Goal: Information Seeking & Learning: Check status

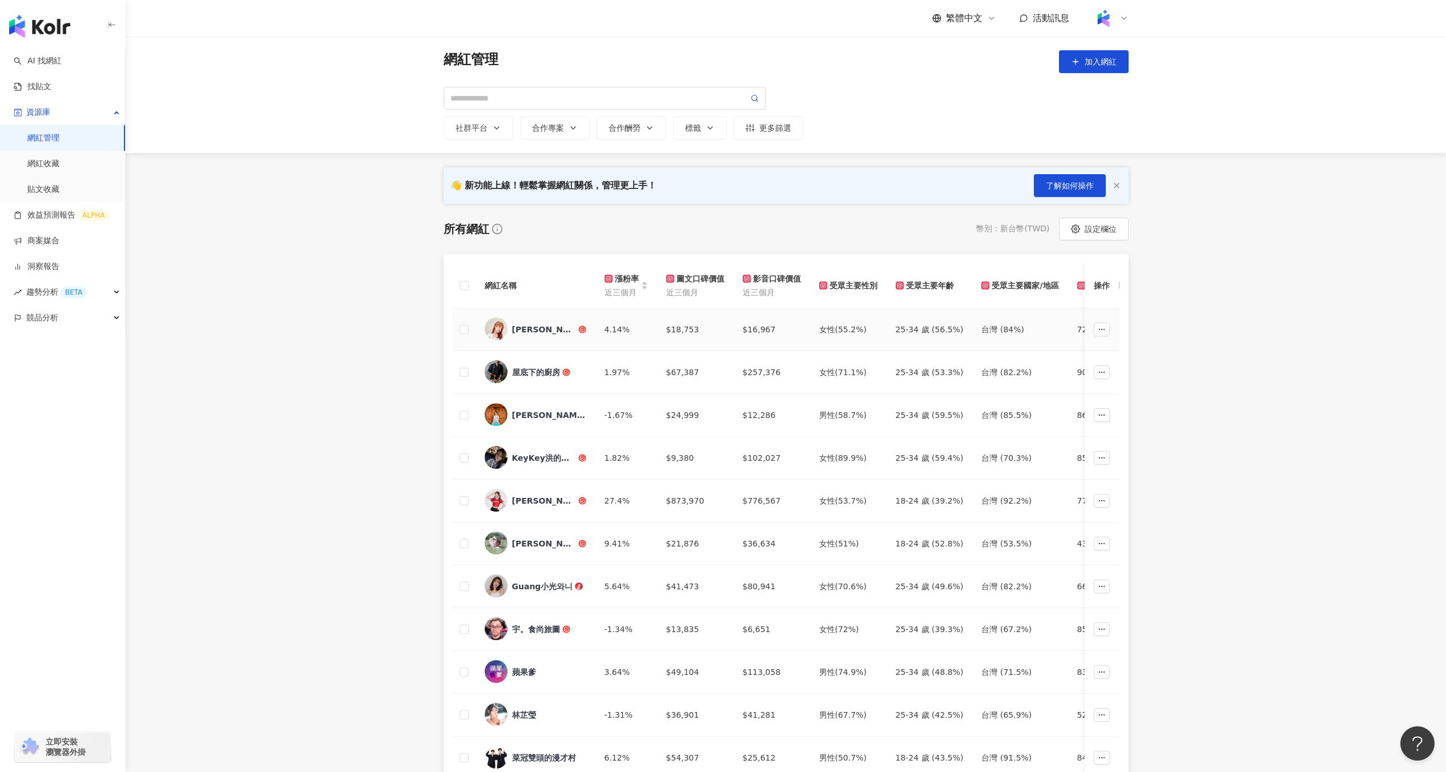
click at [554, 329] on div "[PERSON_NAME]Miss.Cher" at bounding box center [544, 329] width 64 height 11
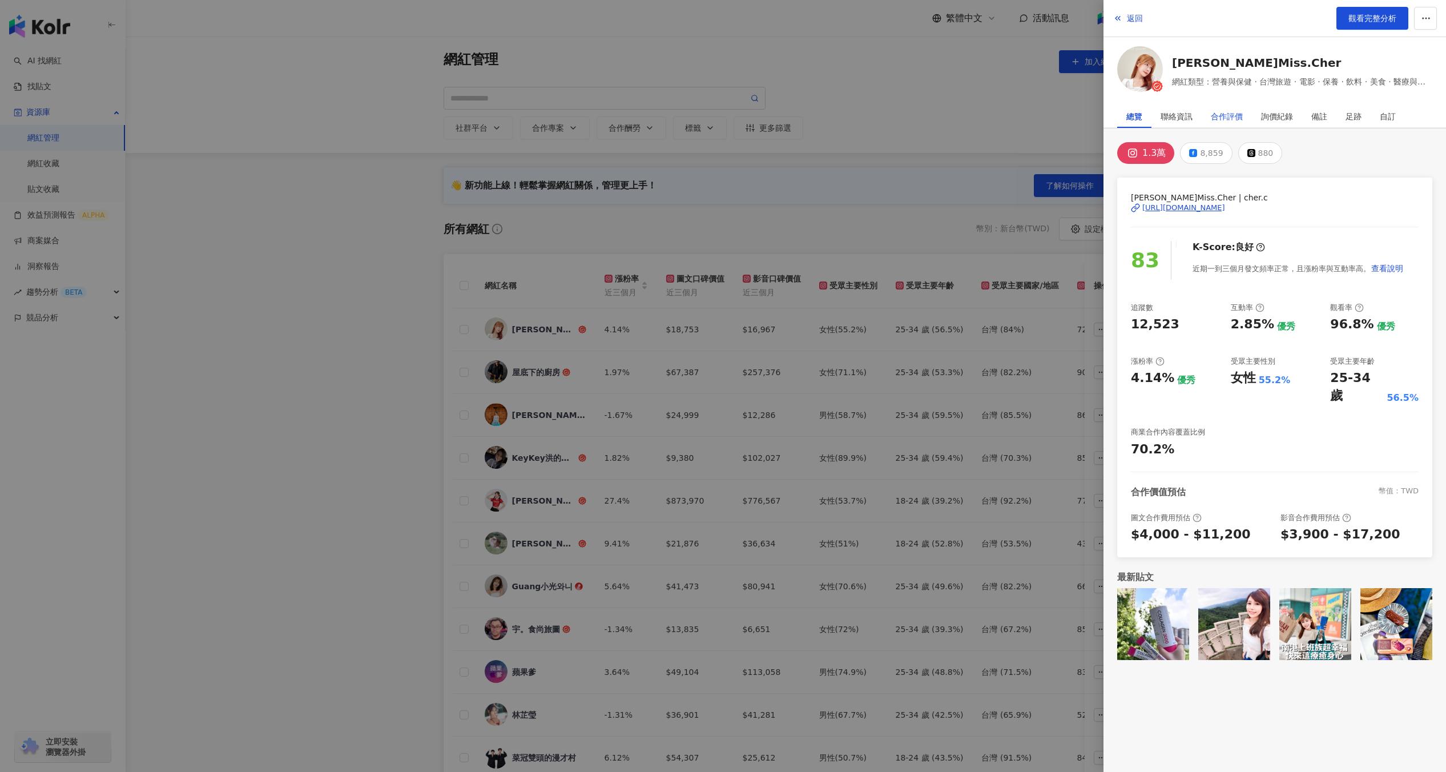
click at [1229, 113] on div "合作評價" at bounding box center [1227, 116] width 32 height 23
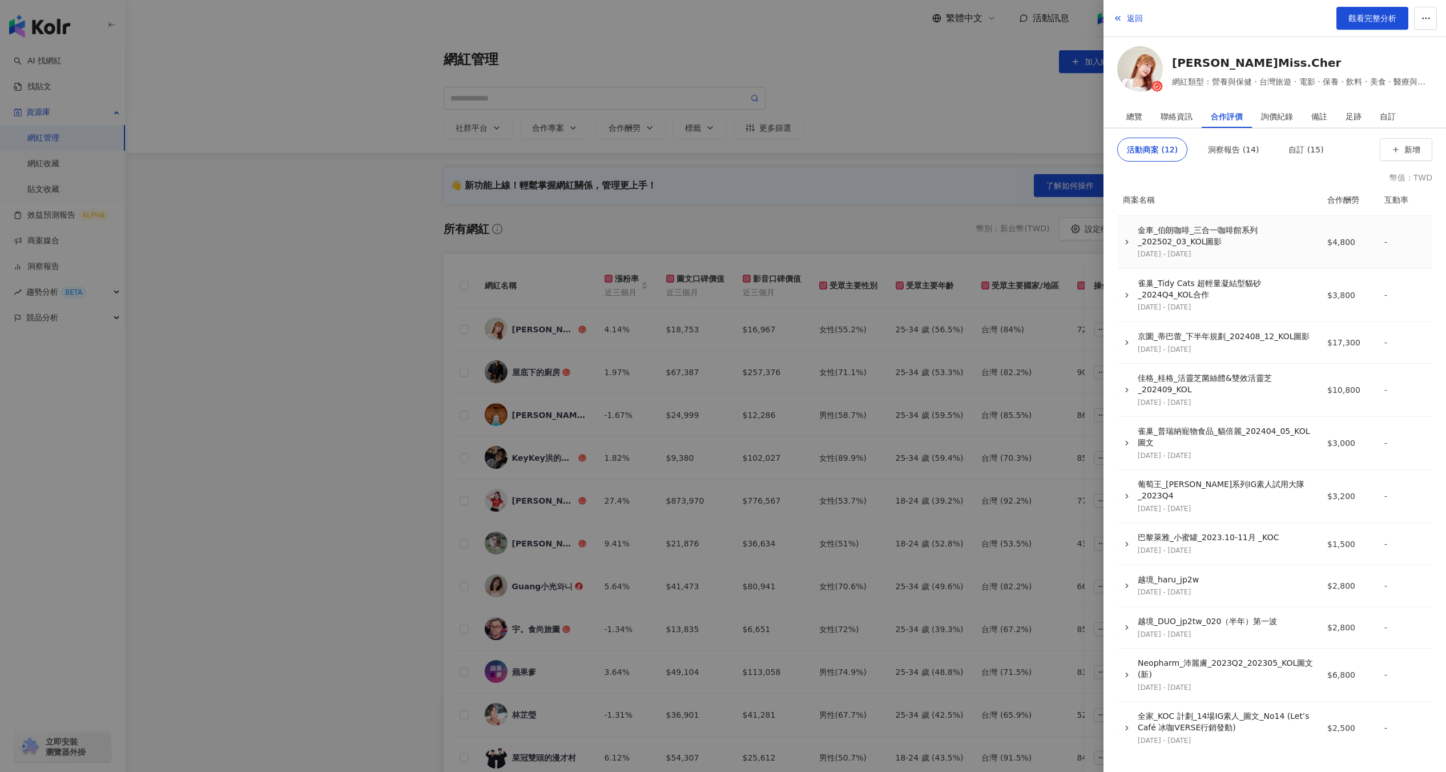
click at [1120, 241] on div "金車_伯朗咖啡_三合一咖啡館系列_202502_03_KOL圖影 [DATE] - [DATE]" at bounding box center [1216, 242] width 195 height 34
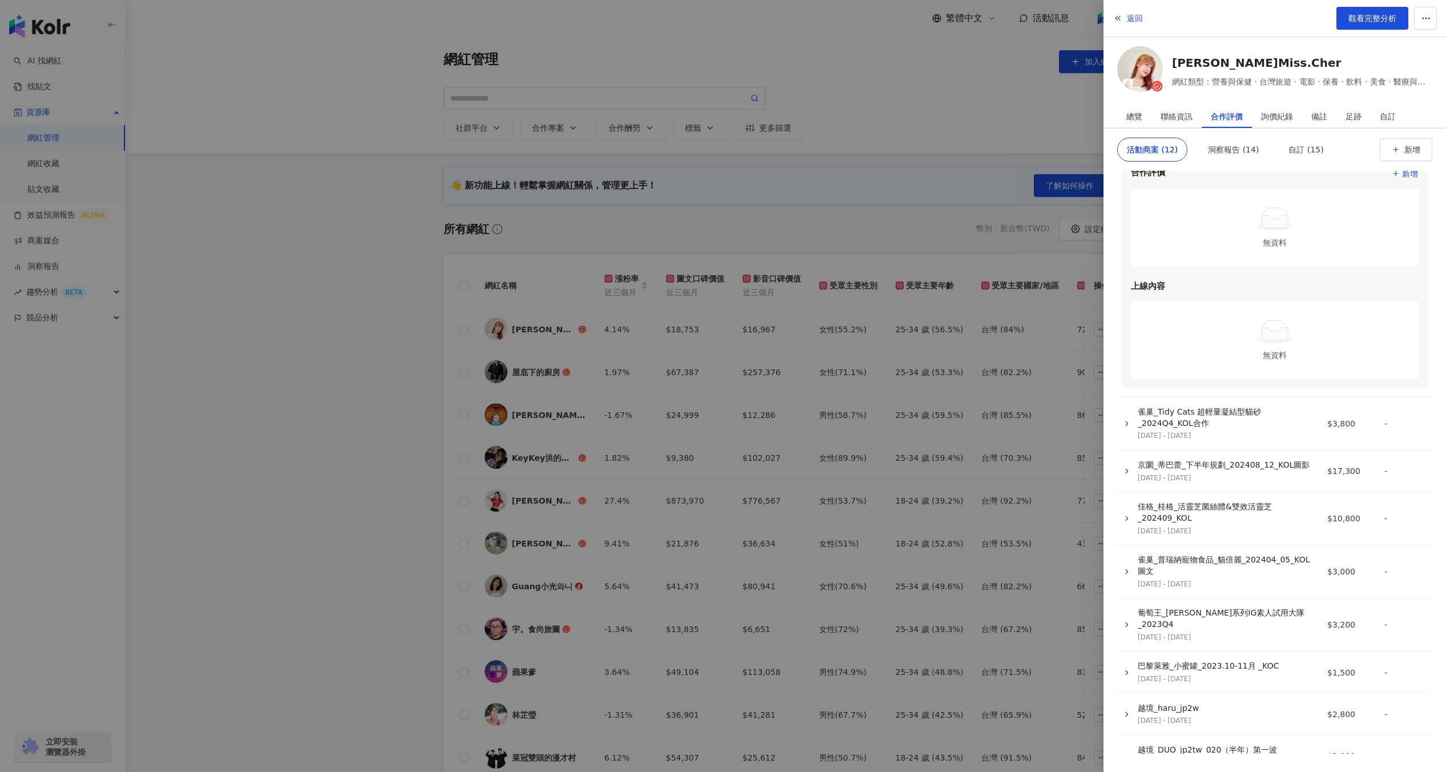
scroll to position [200, 0]
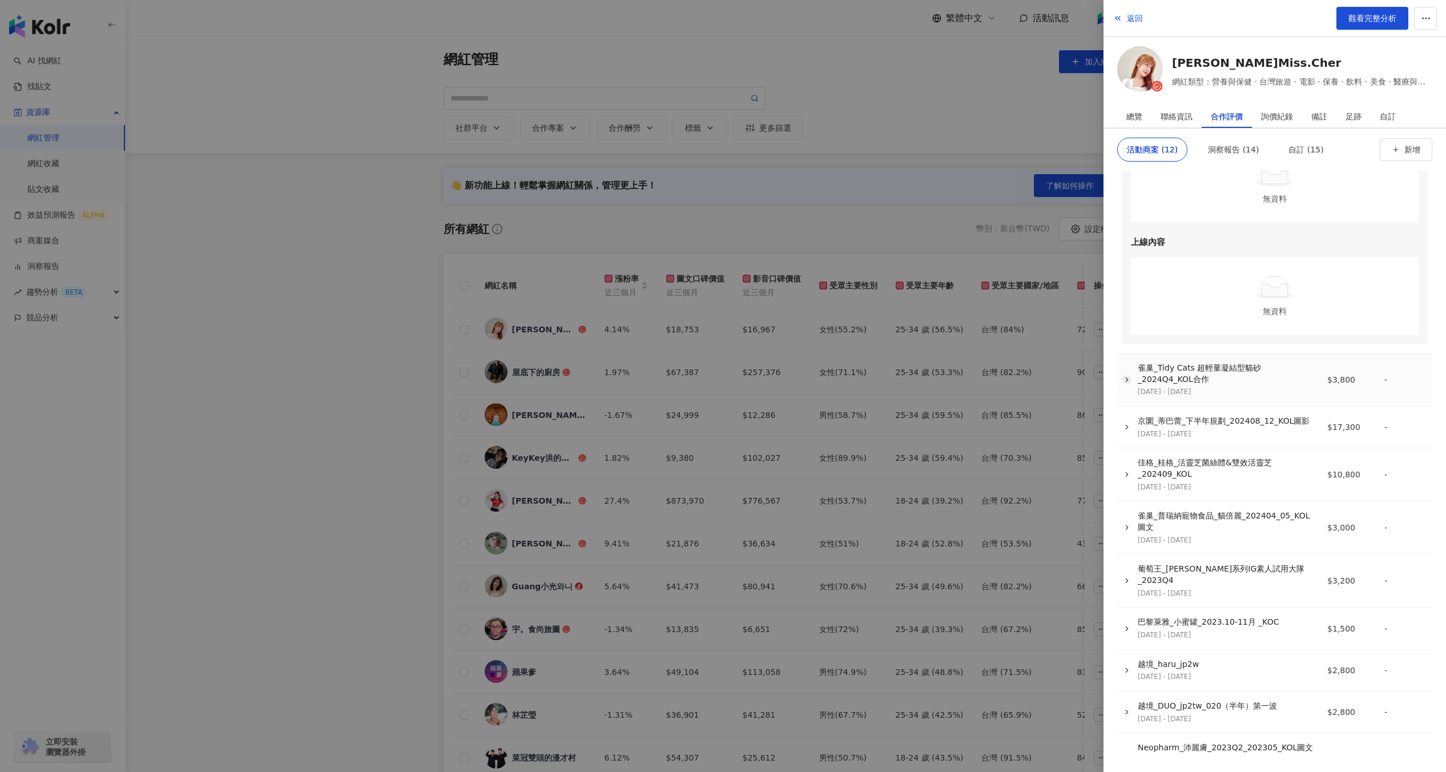
click at [1126, 377] on polyline "button" at bounding box center [1127, 379] width 2 height 4
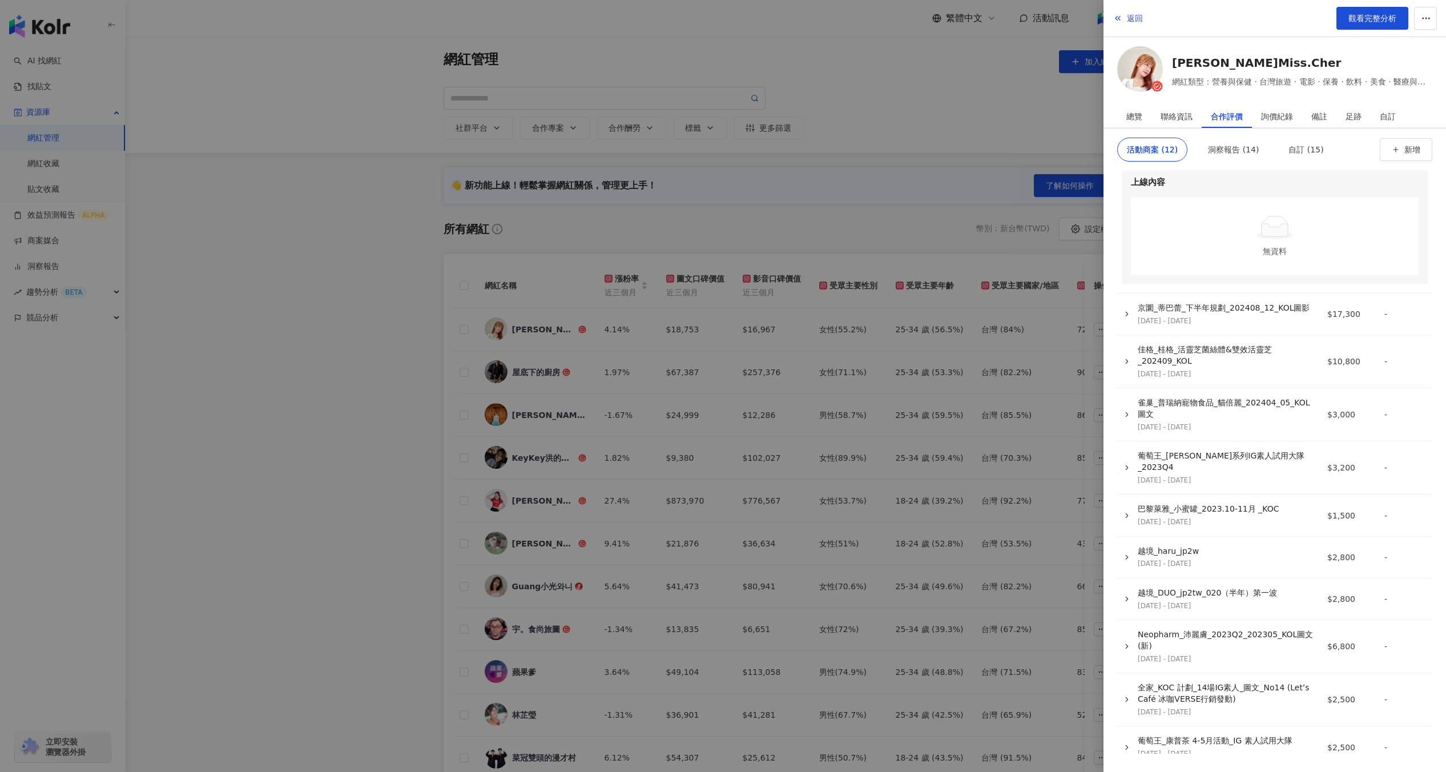
scroll to position [637, 0]
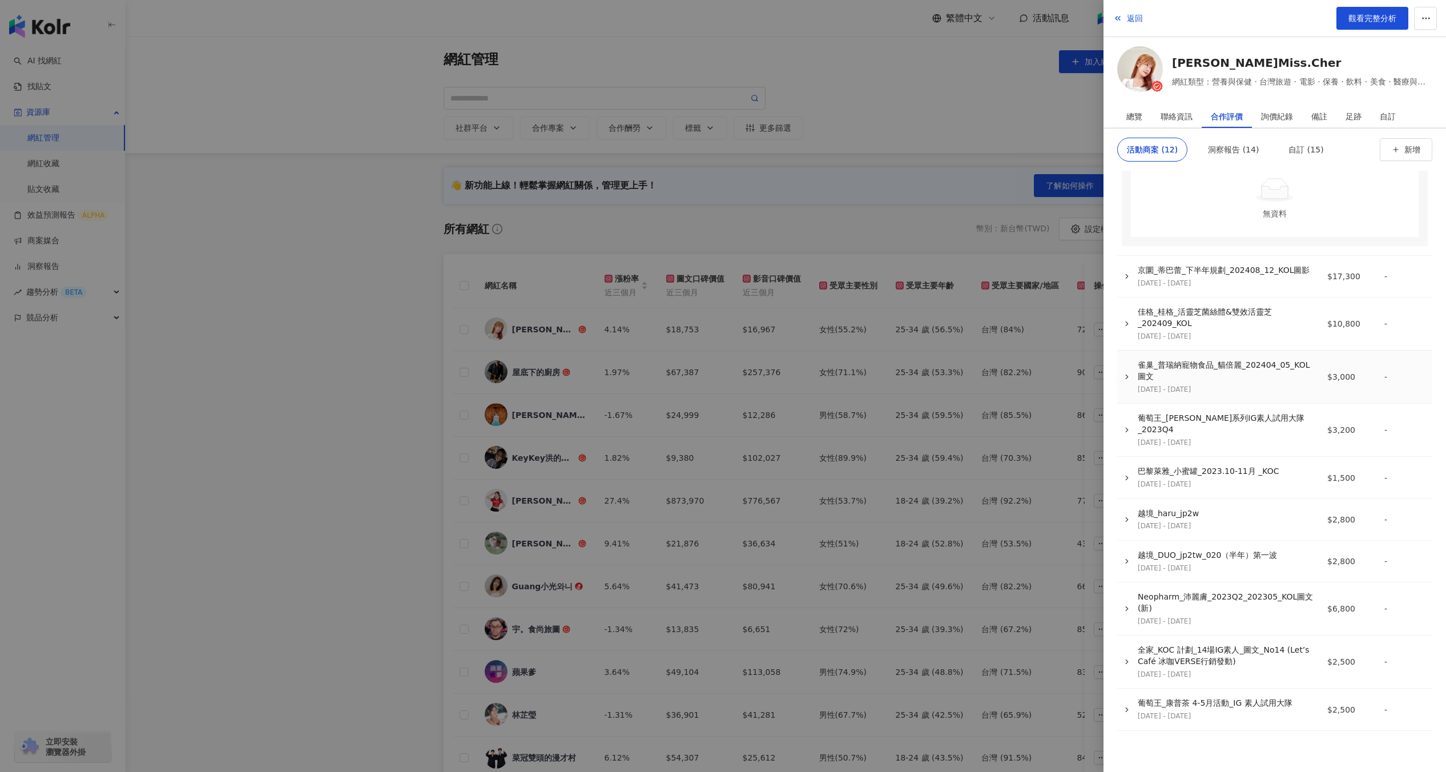
click at [1132, 391] on div "雀巢_普瑞納寵物食品_貓倍麗_202404_05_KOL圖文 [DATE] - [DATE]" at bounding box center [1216, 377] width 195 height 34
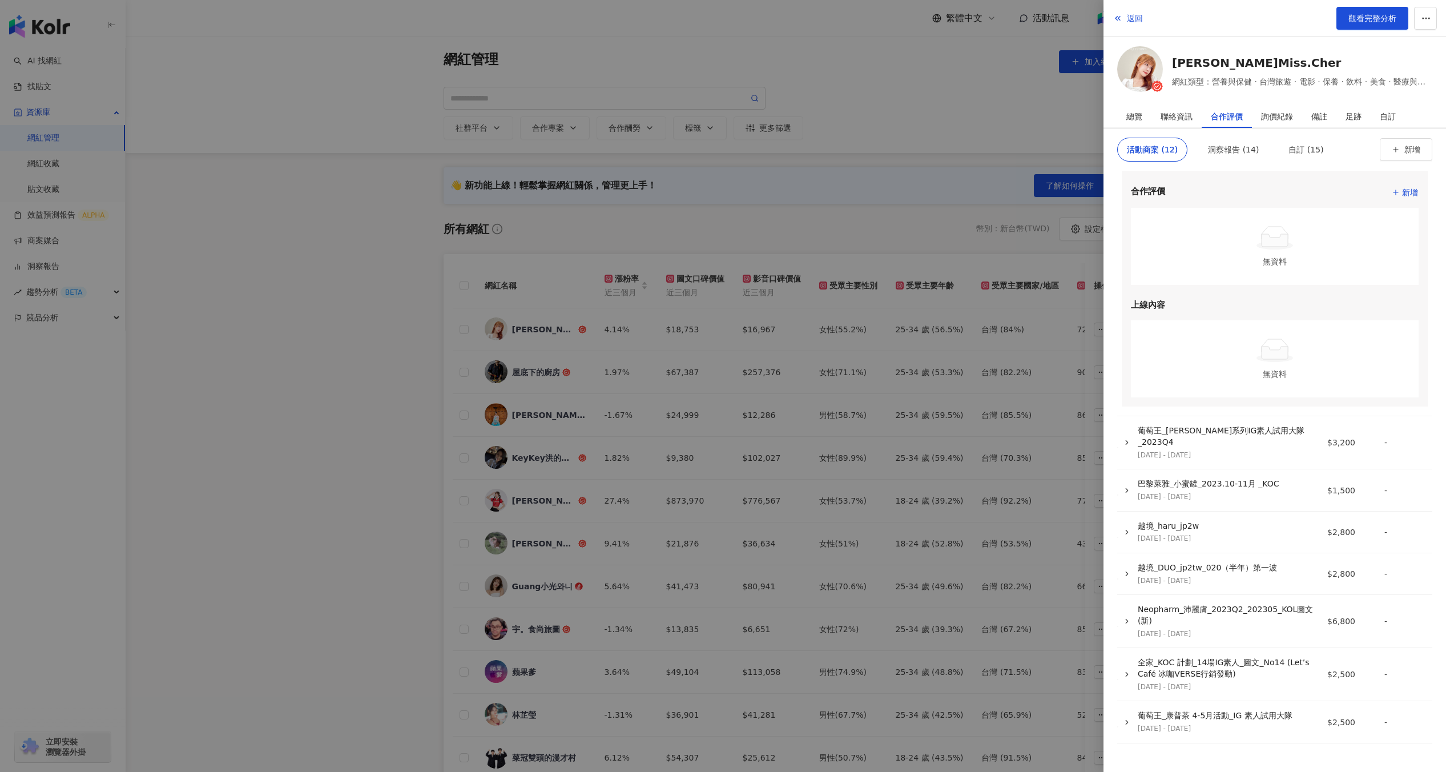
scroll to position [922, 0]
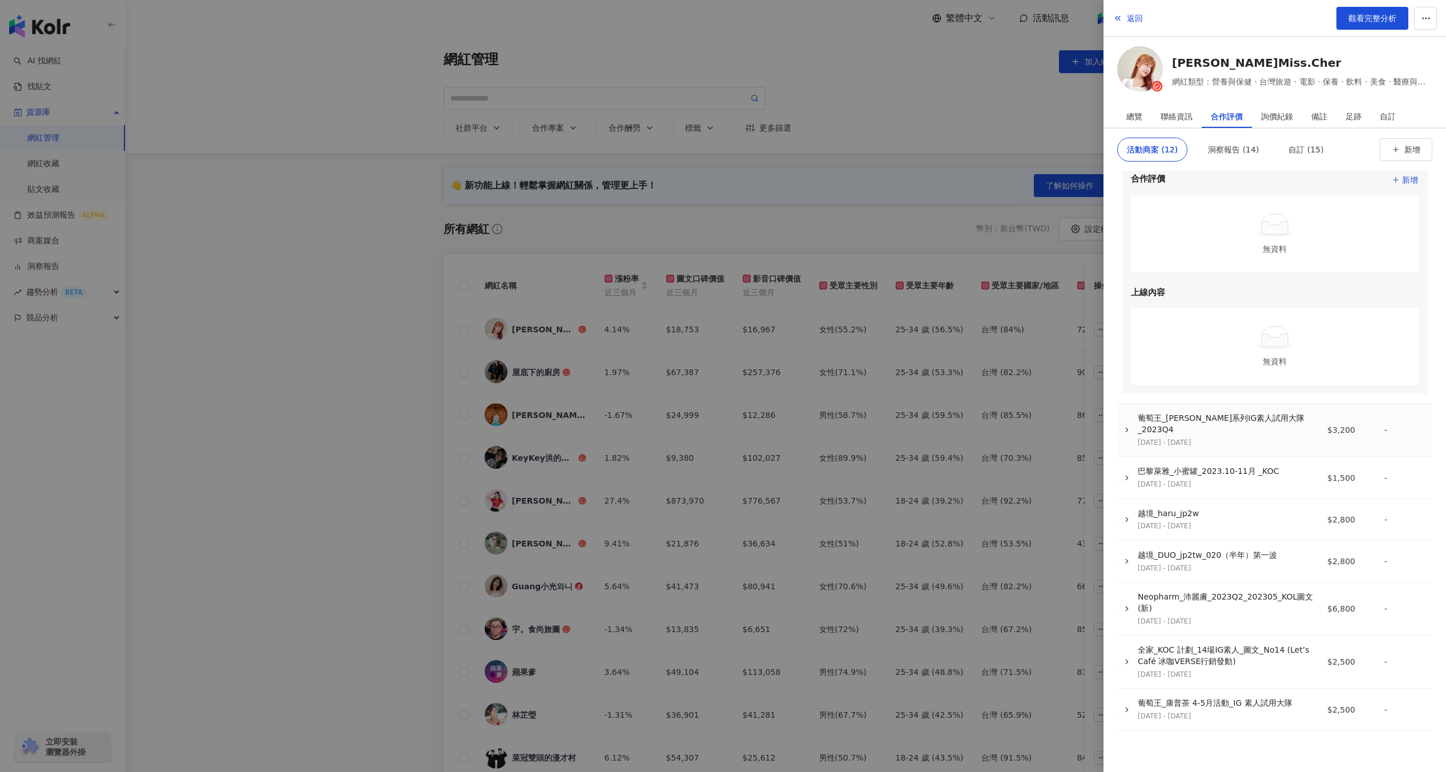
click at [1139, 449] on td "葡萄王_[PERSON_NAME]系列IG素人試用大隊_2023Q4 [DATE] - [DATE]" at bounding box center [1219, 430] width 200 height 53
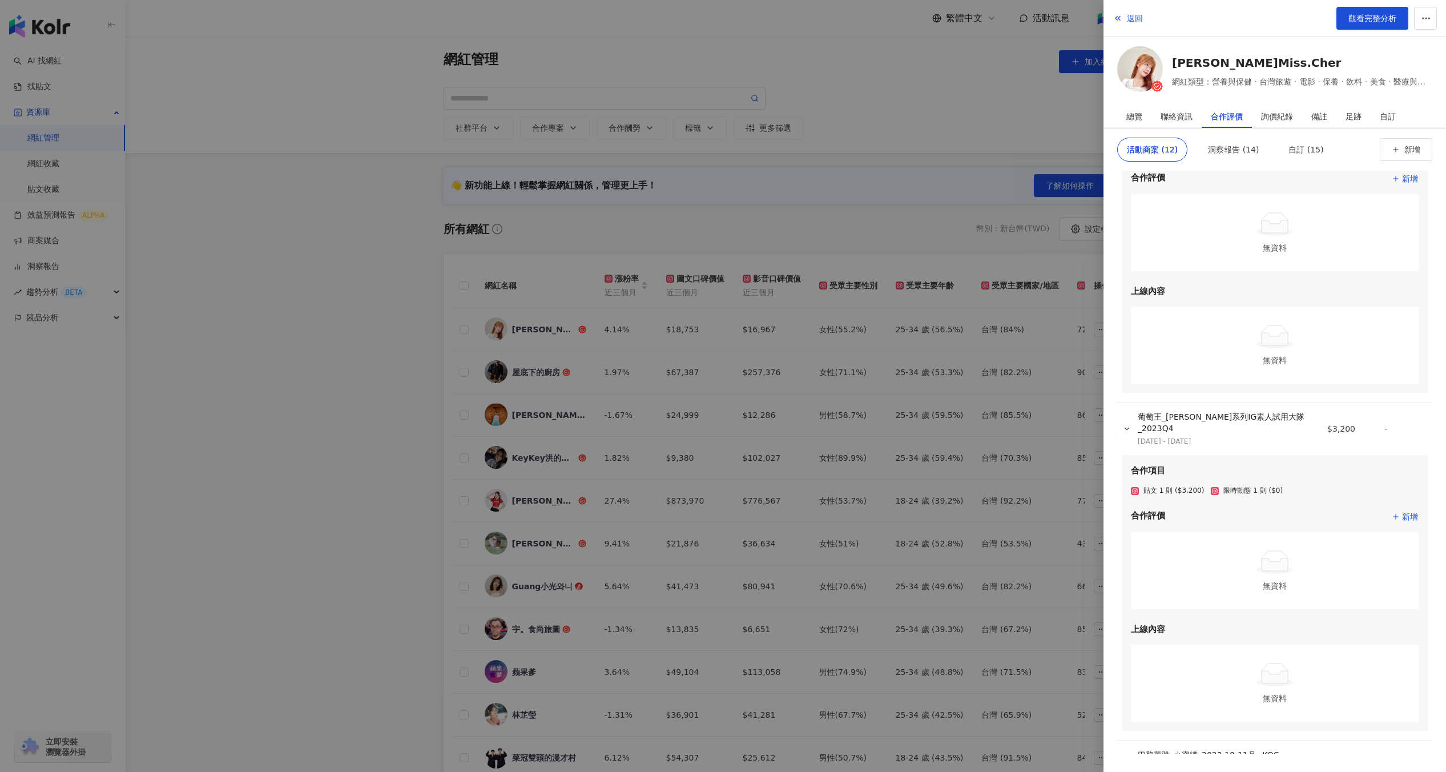
scroll to position [1208, 0]
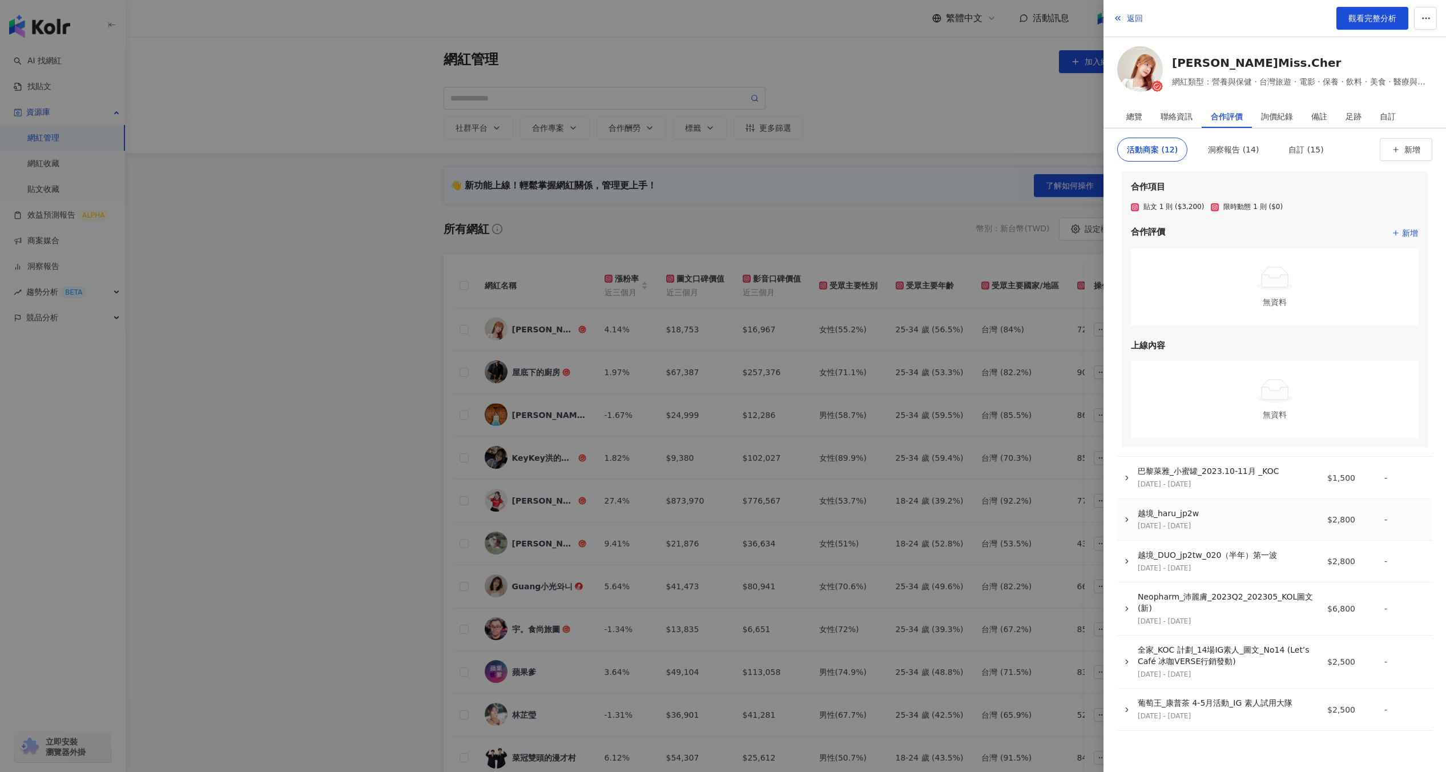
click at [1130, 528] on div "越境_haru_jp2w [DATE] - [DATE]" at bounding box center [1216, 519] width 195 height 23
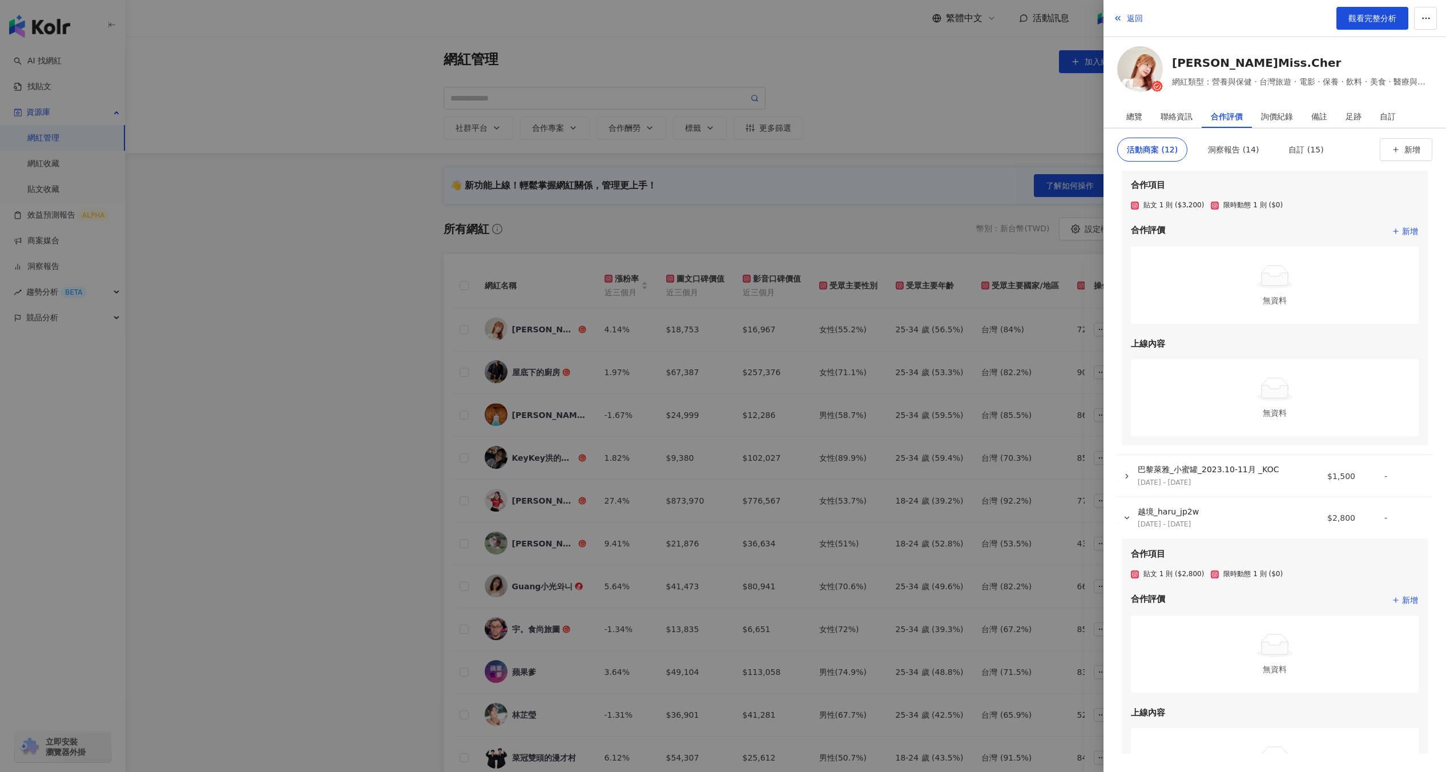
click at [615, 345] on div at bounding box center [723, 386] width 1446 height 772
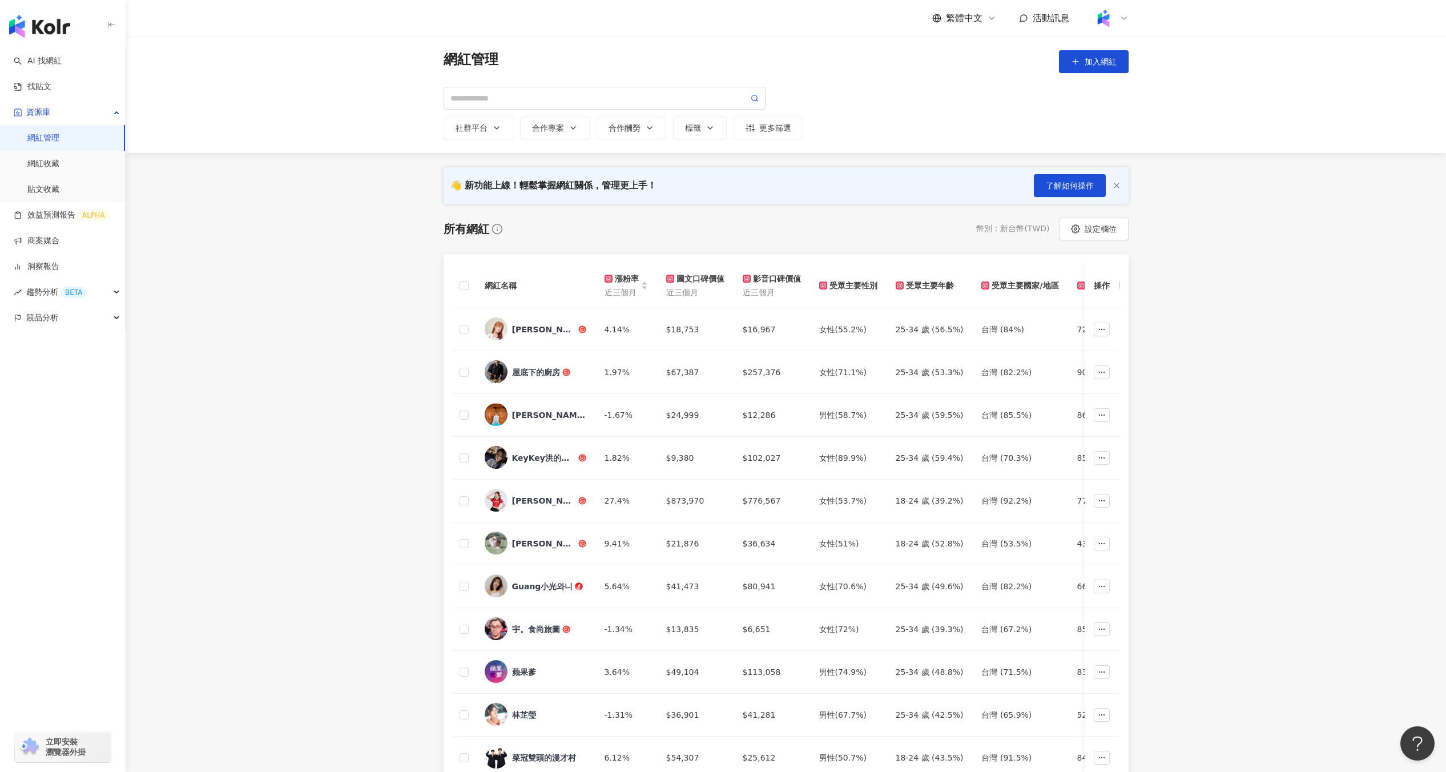
click at [566, 377] on span "屋底下的廚房" at bounding box center [549, 372] width 74 height 11
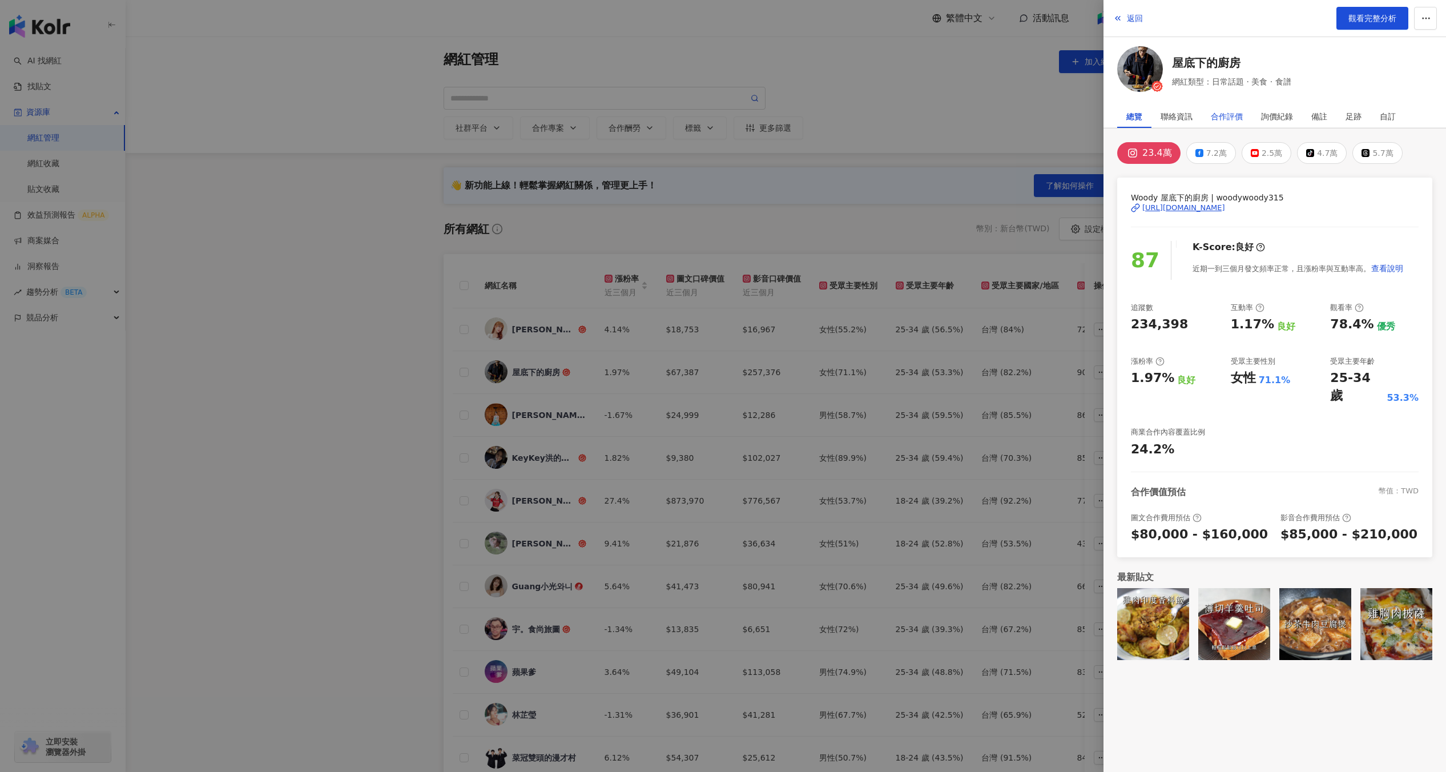
click at [1235, 117] on div "合作評價" at bounding box center [1227, 116] width 32 height 23
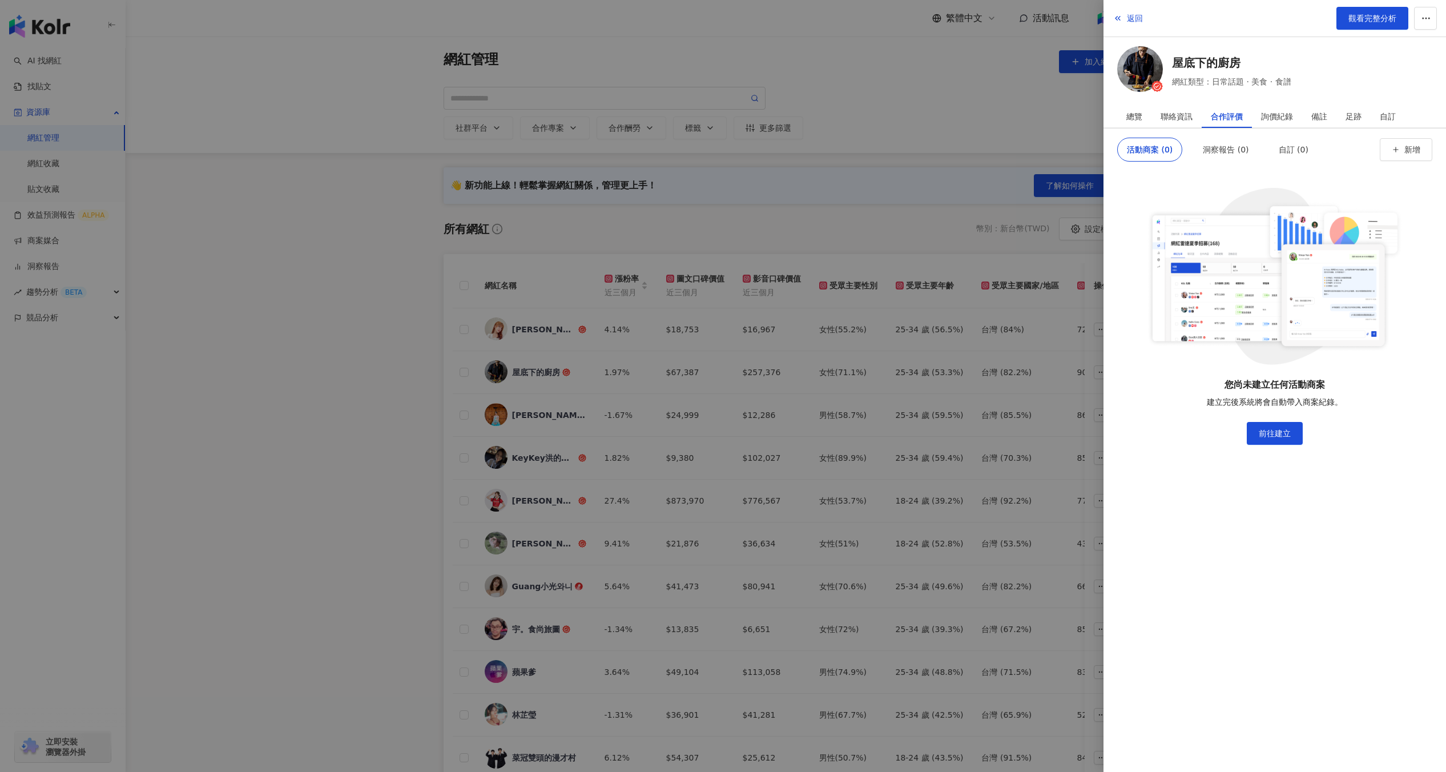
click at [517, 433] on div at bounding box center [723, 386] width 1446 height 772
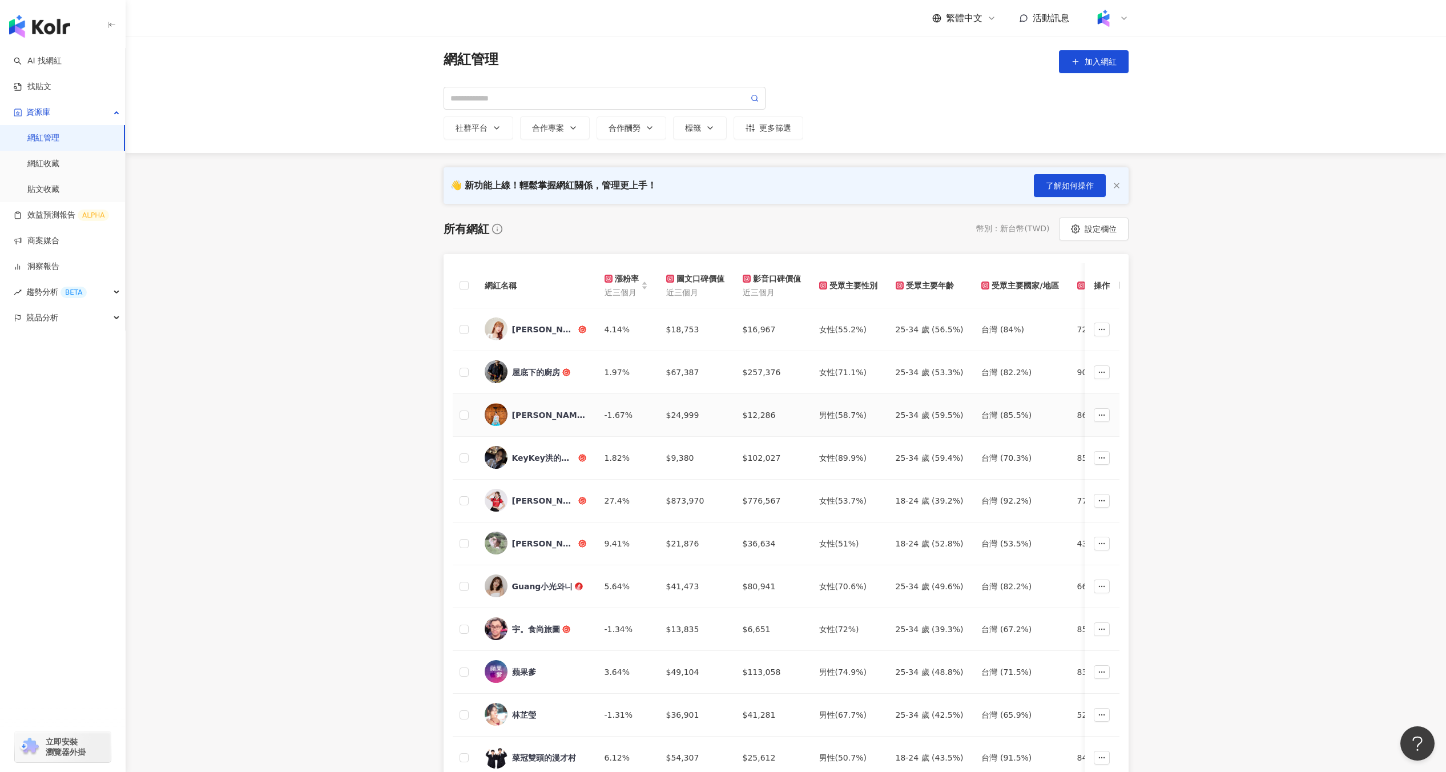
click at [534, 417] on div "[PERSON_NAME]" at bounding box center [549, 414] width 74 height 11
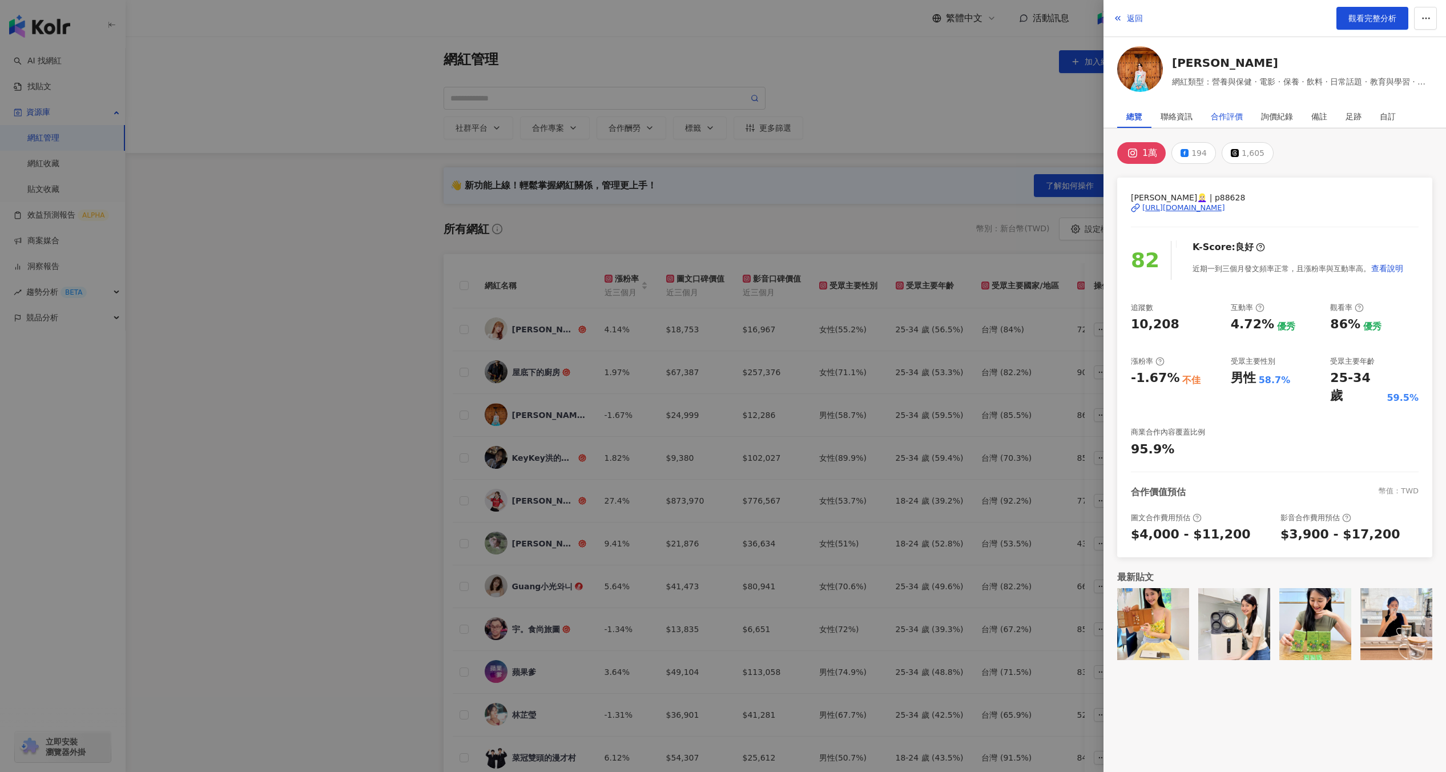
click at [1233, 121] on div "合作評價" at bounding box center [1227, 116] width 32 height 23
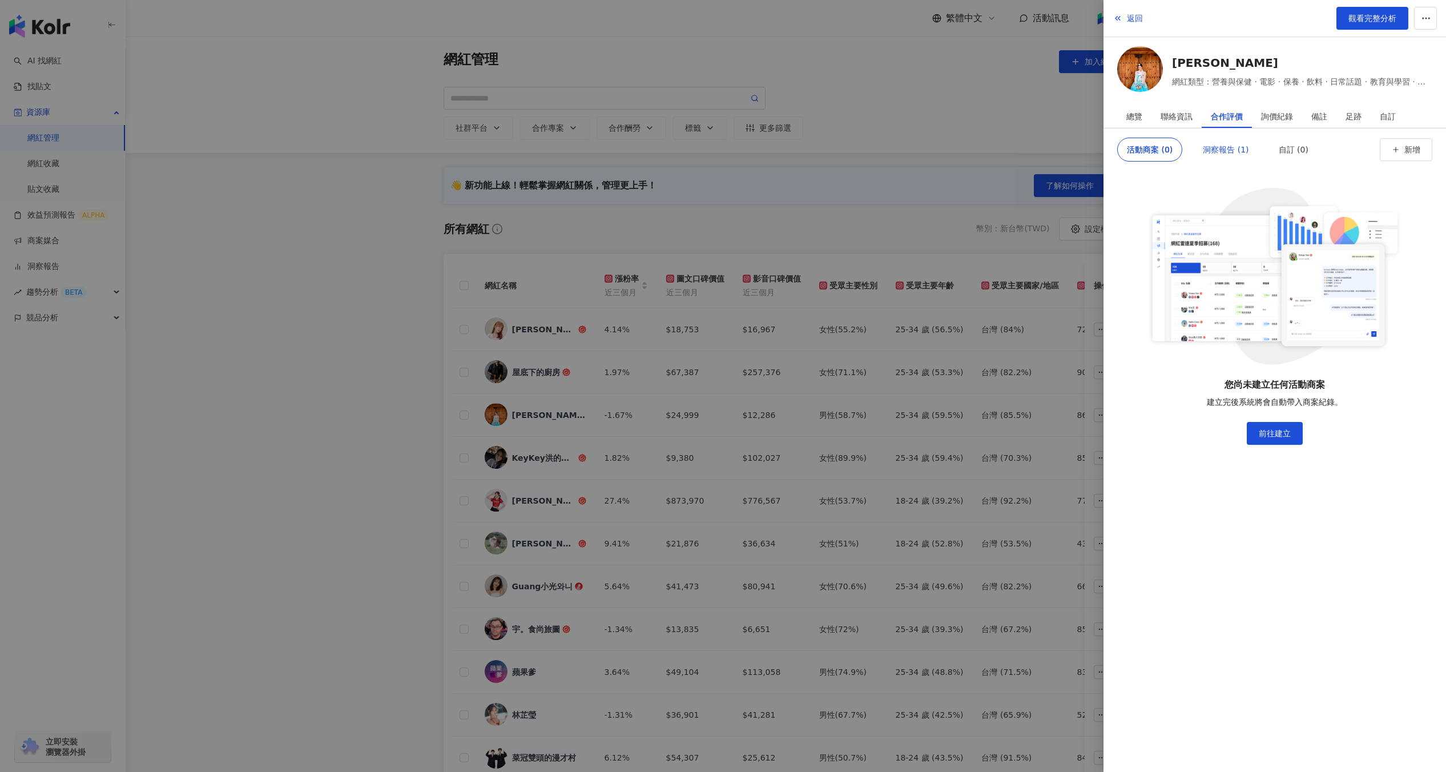
click at [1208, 152] on div "洞察報告 (1)" at bounding box center [1226, 149] width 46 height 23
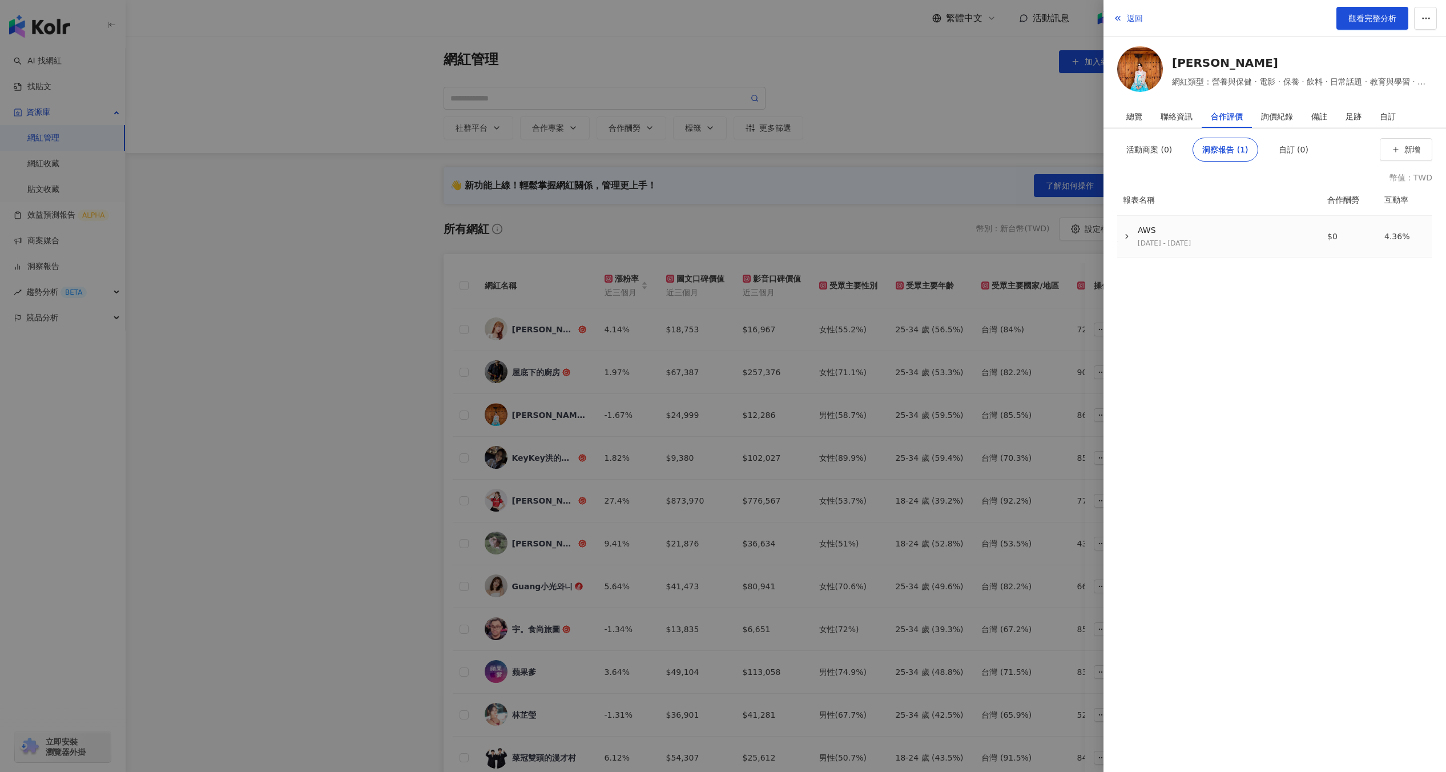
click at [1123, 227] on div "AWS [DATE] - [DATE]" at bounding box center [1216, 236] width 195 height 23
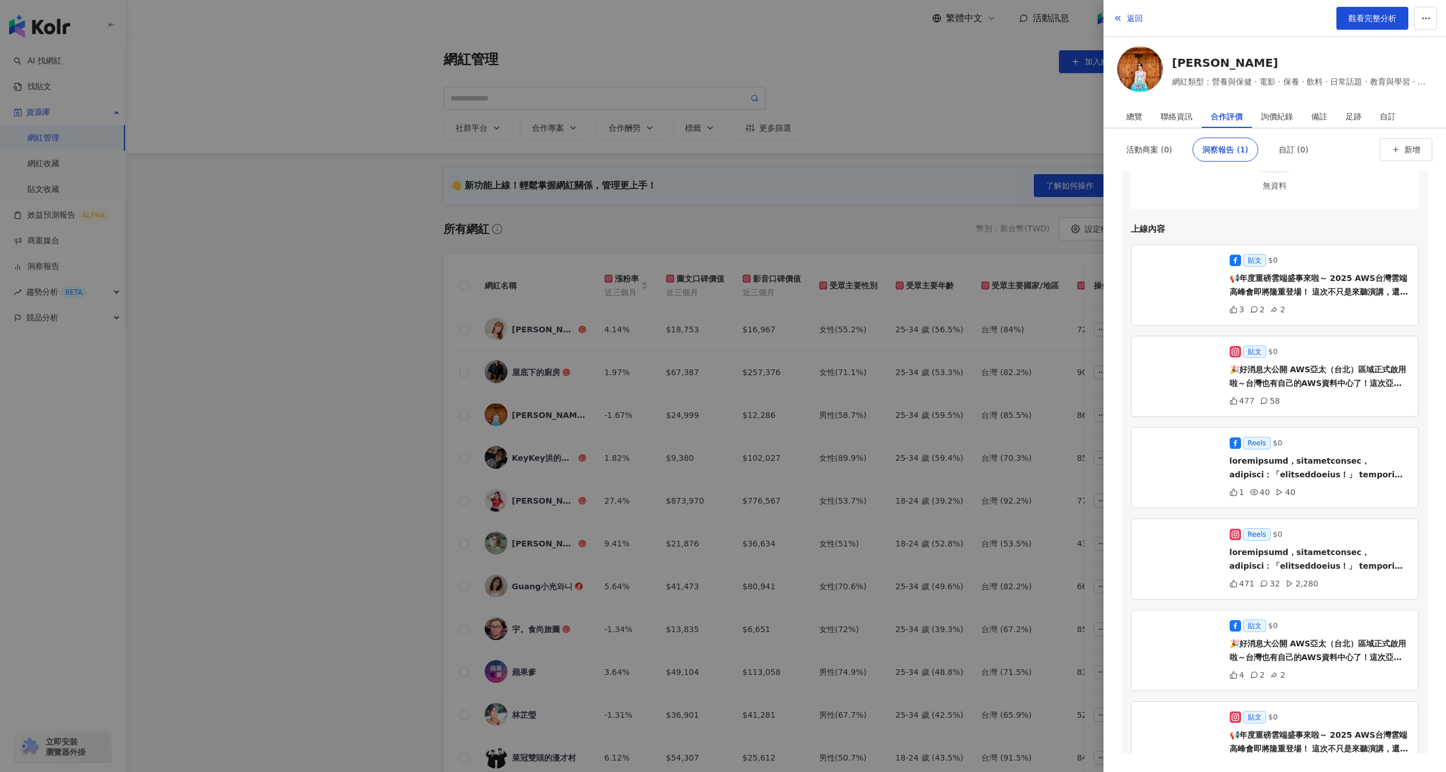
scroll to position [220, 0]
